Goal: Task Accomplishment & Management: Use online tool/utility

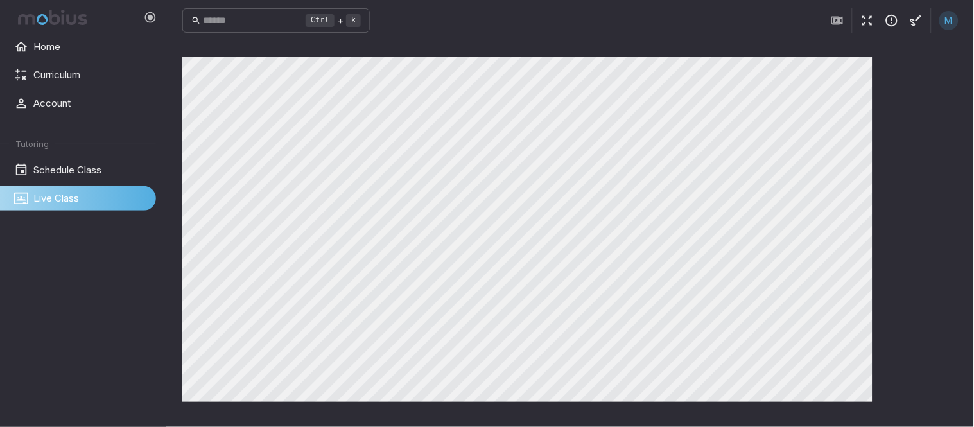
click at [921, 142] on div "Canvas actions 100 % Exit zen mode" at bounding box center [570, 234] width 777 height 355
click at [974, 233] on main "Canvas actions 100 % Exit zen mode" at bounding box center [570, 234] width 807 height 386
click at [868, 24] on icon "button" at bounding box center [868, 20] width 14 height 14
click at [945, 82] on div "Canvas actions 100 % Exit zen mode" at bounding box center [570, 234] width 777 height 355
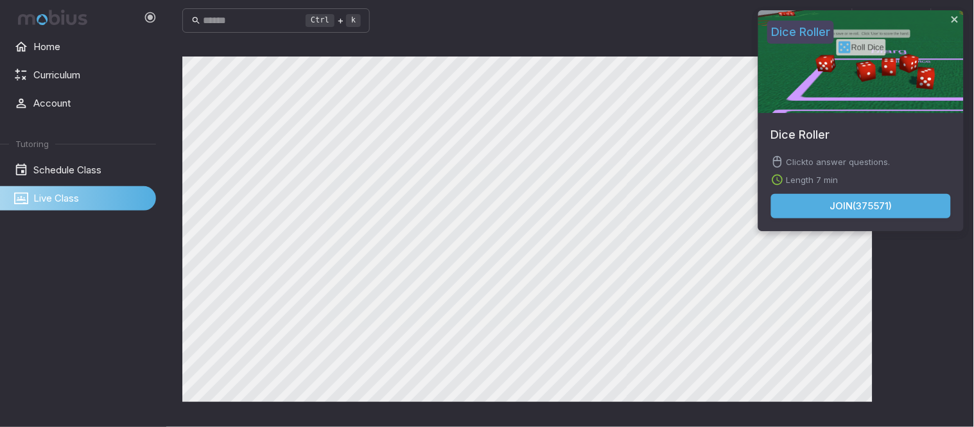
click at [871, 204] on button "Join ( 375571 )" at bounding box center [862, 206] width 180 height 24
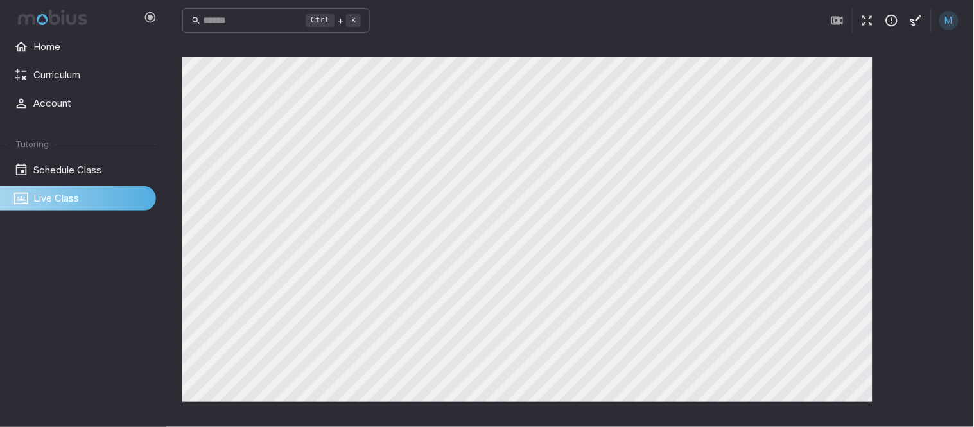
click at [864, 20] on icon "button" at bounding box center [868, 20] width 14 height 14
click at [861, 24] on icon "button" at bounding box center [868, 20] width 14 height 14
click at [892, 209] on div "Canvas actions 100 % Exit zen mode" at bounding box center [570, 234] width 777 height 355
click at [869, 26] on icon "button" at bounding box center [868, 20] width 14 height 14
click at [870, 26] on icon "button" at bounding box center [868, 20] width 14 height 14
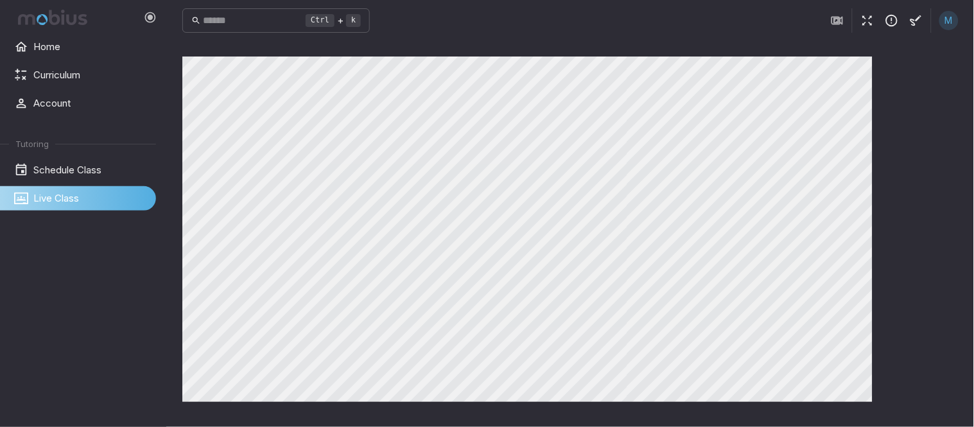
click at [870, 18] on icon "button" at bounding box center [868, 20] width 14 height 14
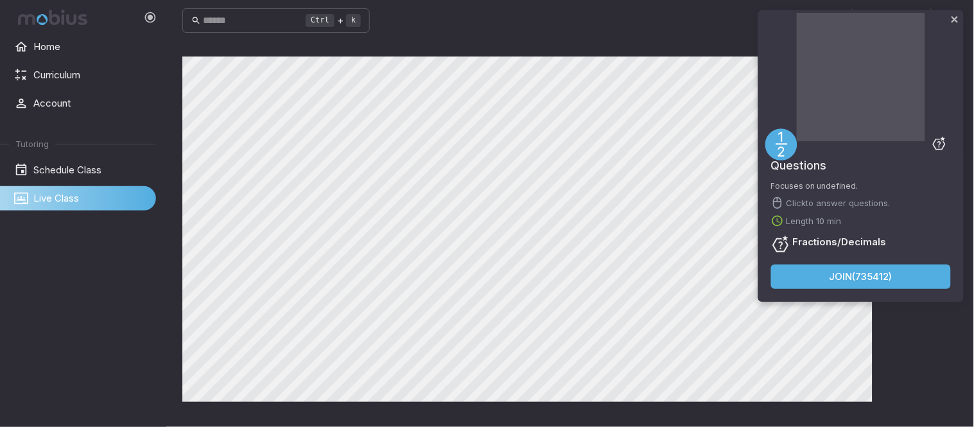
click at [868, 24] on div "Questions Focuses on undefined. Click to answer questions. Length 10 min Fracti…" at bounding box center [862, 161] width 206 height 302
click at [858, 274] on button "Join ( 735412 )" at bounding box center [862, 277] width 180 height 24
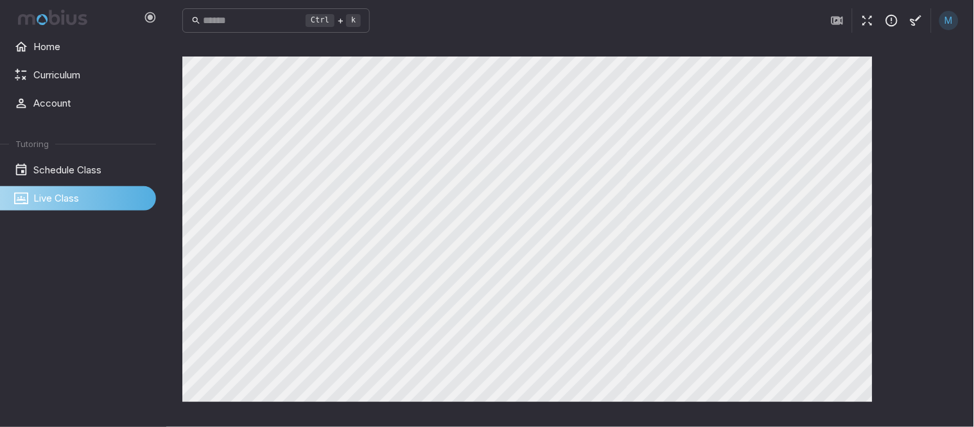
click at [865, 22] on icon "button" at bounding box center [868, 20] width 14 height 14
click at [868, 24] on icon "button" at bounding box center [868, 20] width 14 height 14
click at [744, 412] on main "Canvas actions 100 % Exit zen mode" at bounding box center [570, 234] width 807 height 386
click at [863, 15] on icon "button" at bounding box center [868, 20] width 14 height 14
click at [869, 17] on icon "button" at bounding box center [868, 20] width 14 height 14
